Goal: Information Seeking & Learning: Learn about a topic

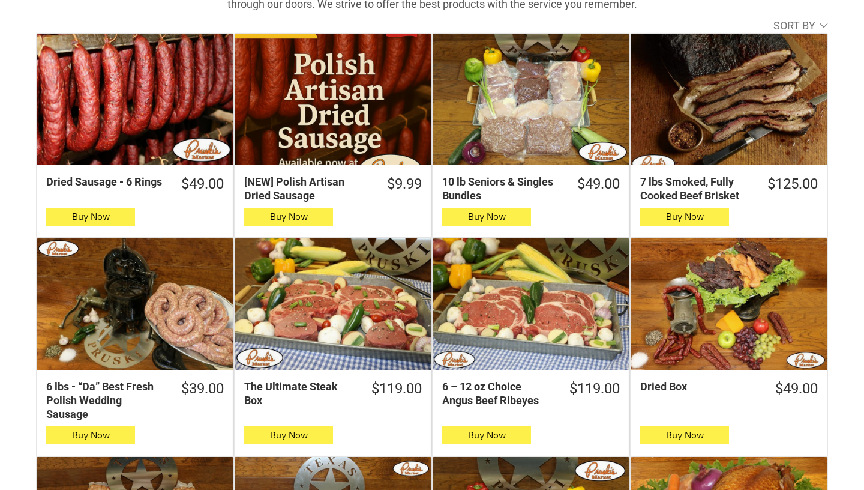
scroll to position [499, 0]
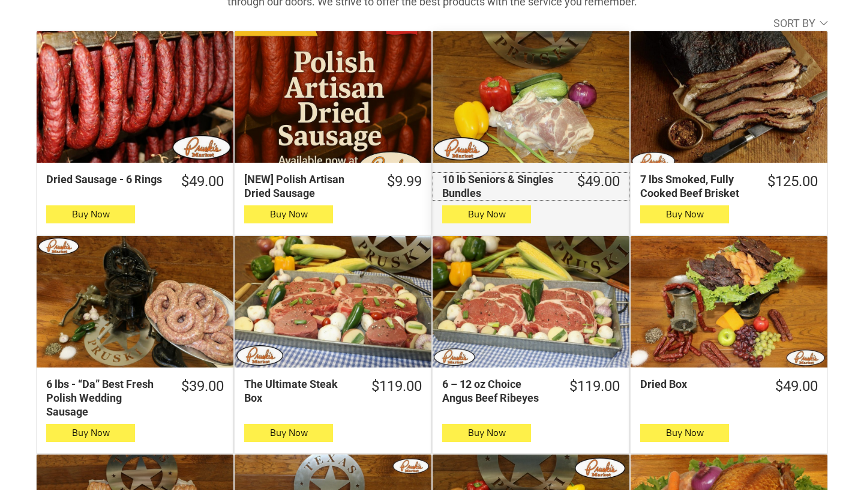
click at [458, 176] on div "10 lb Seniors & Singles Bundles" at bounding box center [500, 186] width 117 height 28
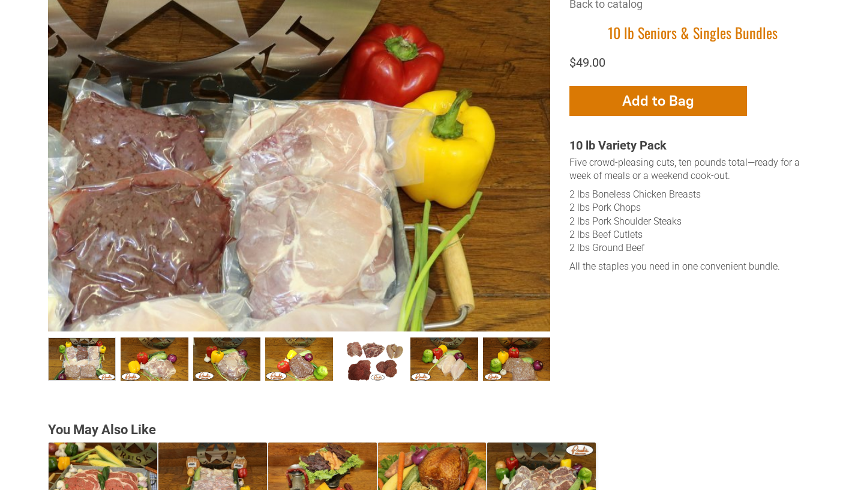
scroll to position [472, 0]
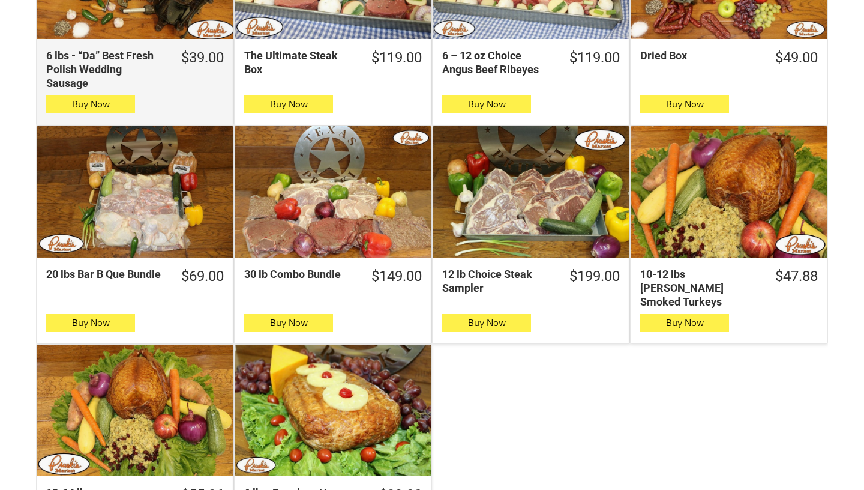
scroll to position [831, 0]
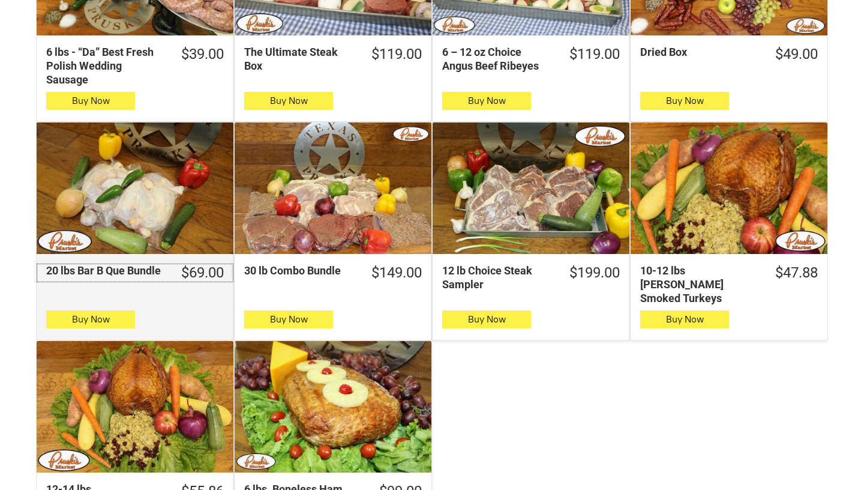
click at [99, 271] on div "20 lbs Bar B Que Bundle" at bounding box center [104, 270] width 117 height 14
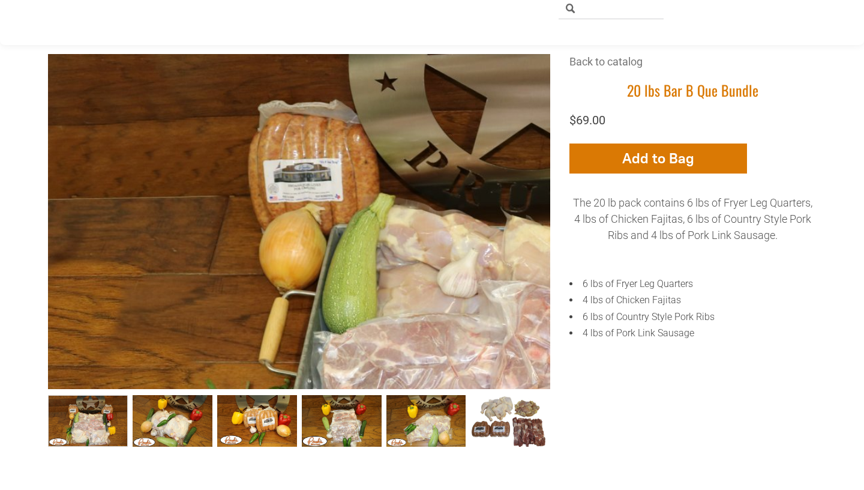
scroll to position [411, 0]
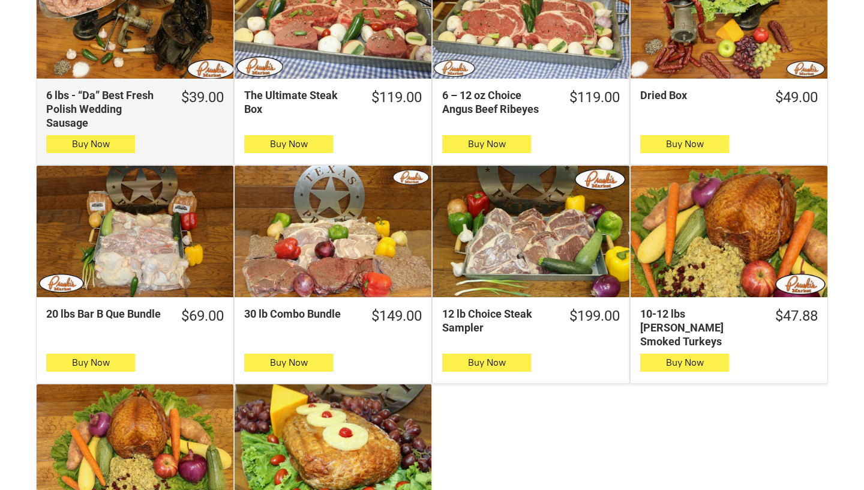
scroll to position [789, 0]
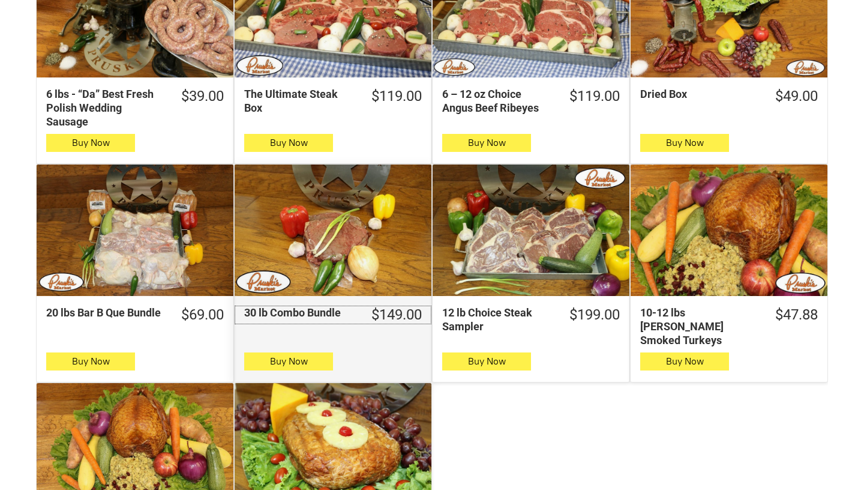
click at [271, 318] on div "30 lb Combo Bundle" at bounding box center [298, 312] width 109 height 14
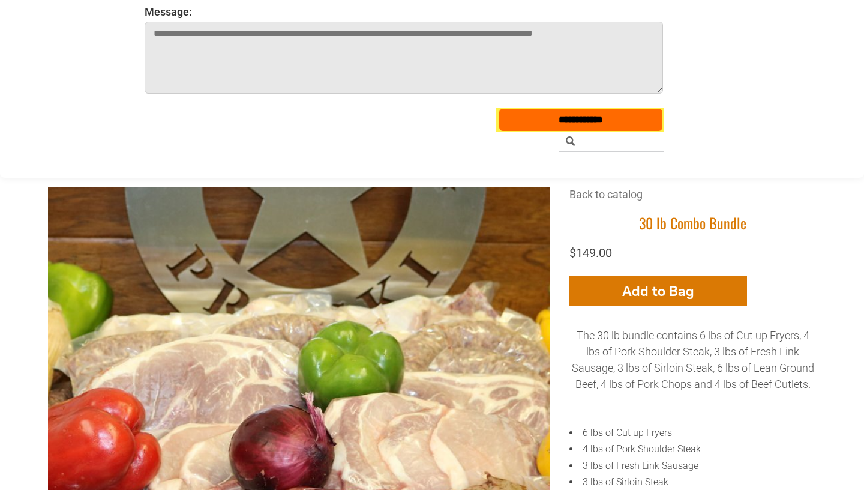
scroll to position [276, 0]
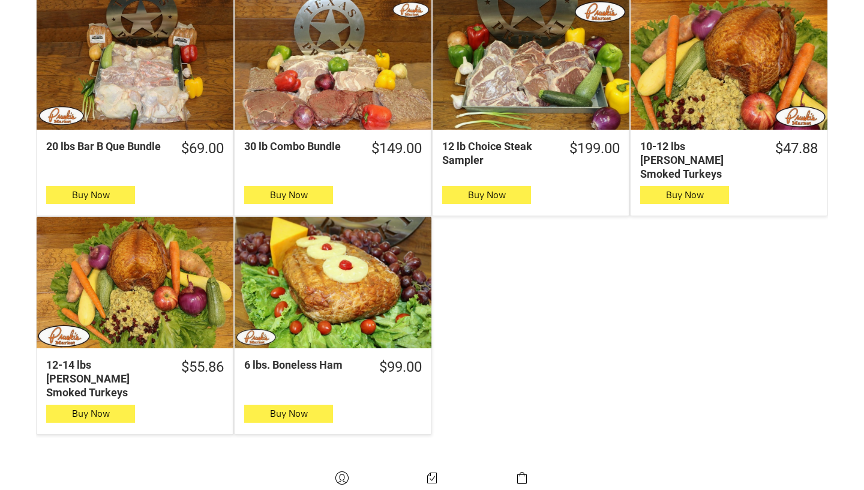
scroll to position [957, 0]
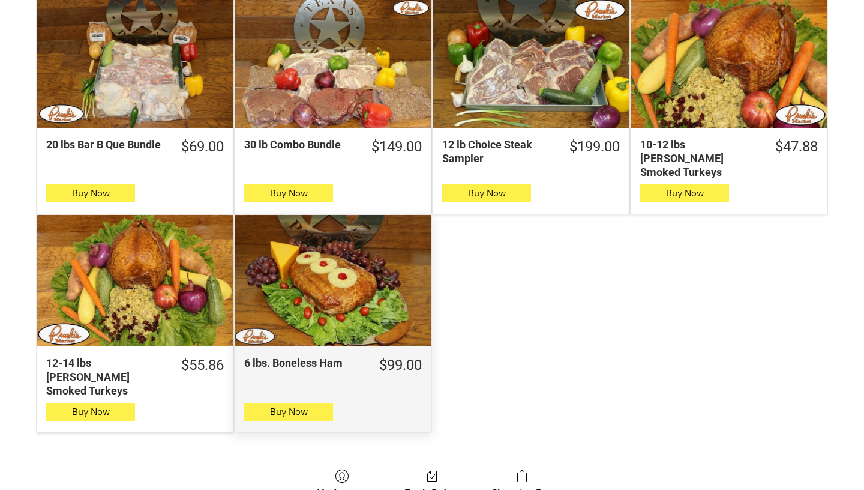
click at [283, 272] on div "6 lbs. Boneless Ham" at bounding box center [333, 280] width 197 height 131
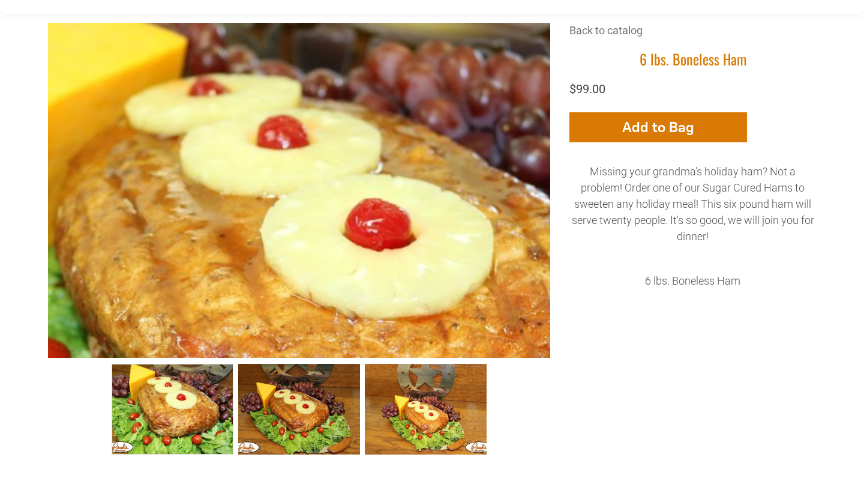
scroll to position [454, 0]
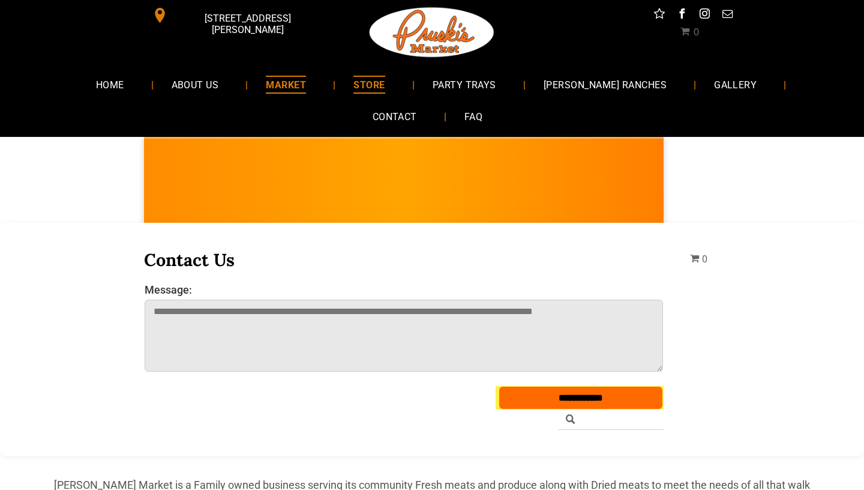
click at [266, 86] on span "MARKET" at bounding box center [286, 84] width 40 height 17
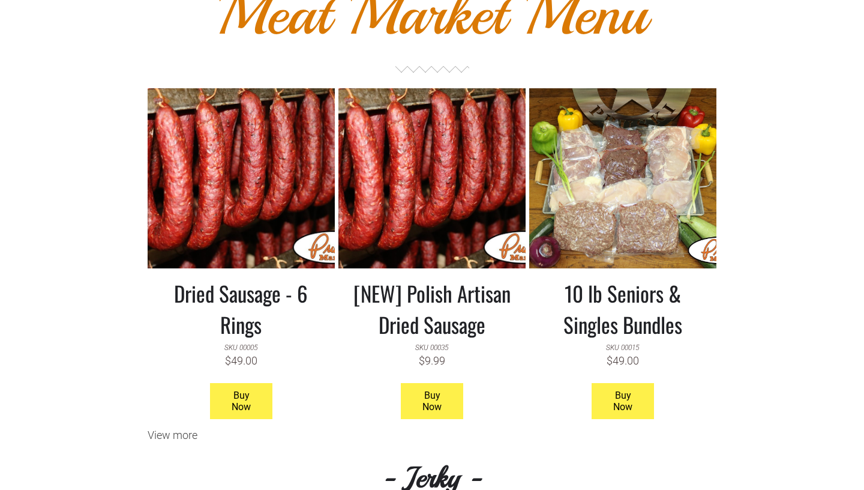
scroll to position [1008, 0]
